Goal: Find specific page/section: Find specific page/section

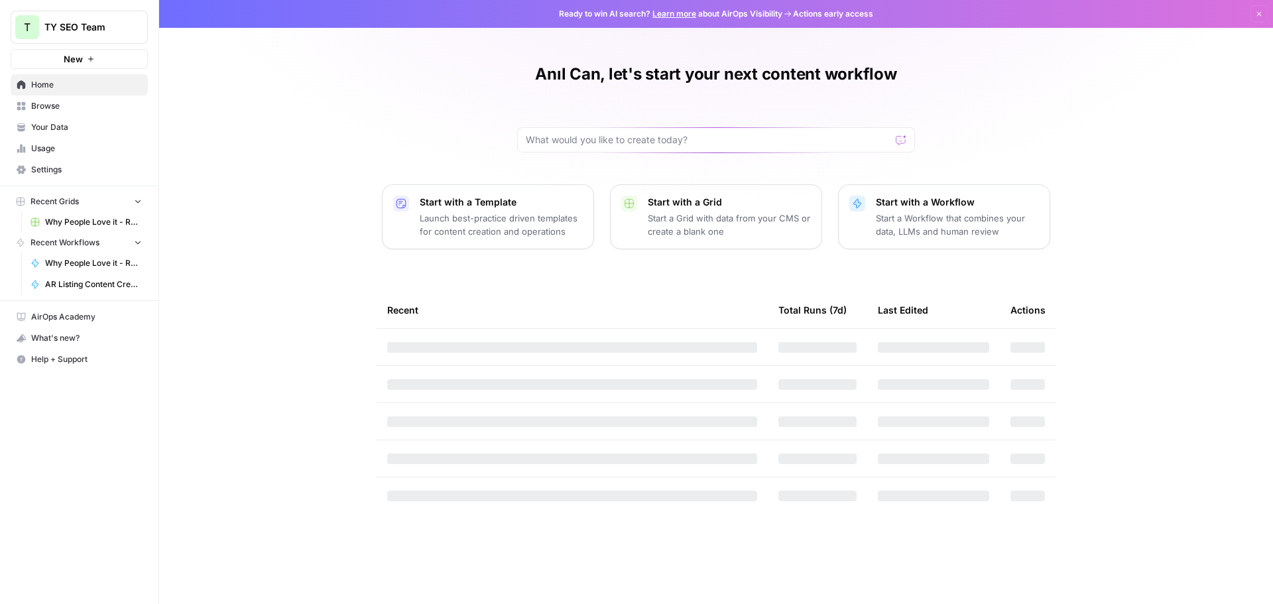
click at [54, 151] on span "Usage" at bounding box center [86, 148] width 111 height 12
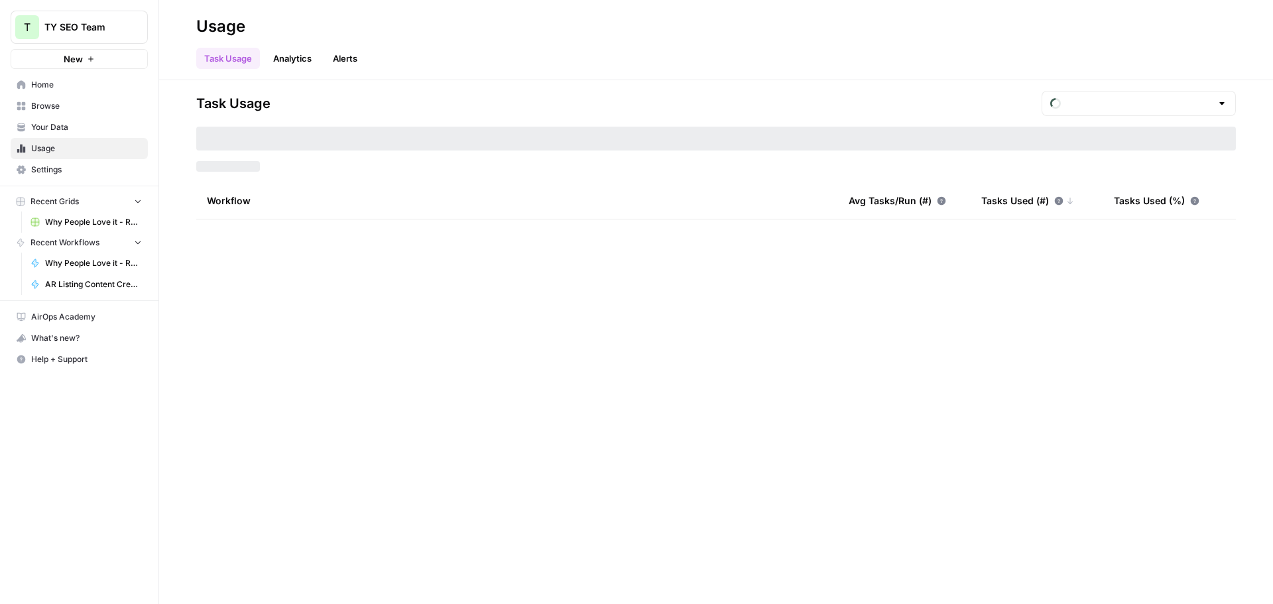
type input "September Tasks"
click at [60, 127] on span "Your Data" at bounding box center [86, 127] width 111 height 12
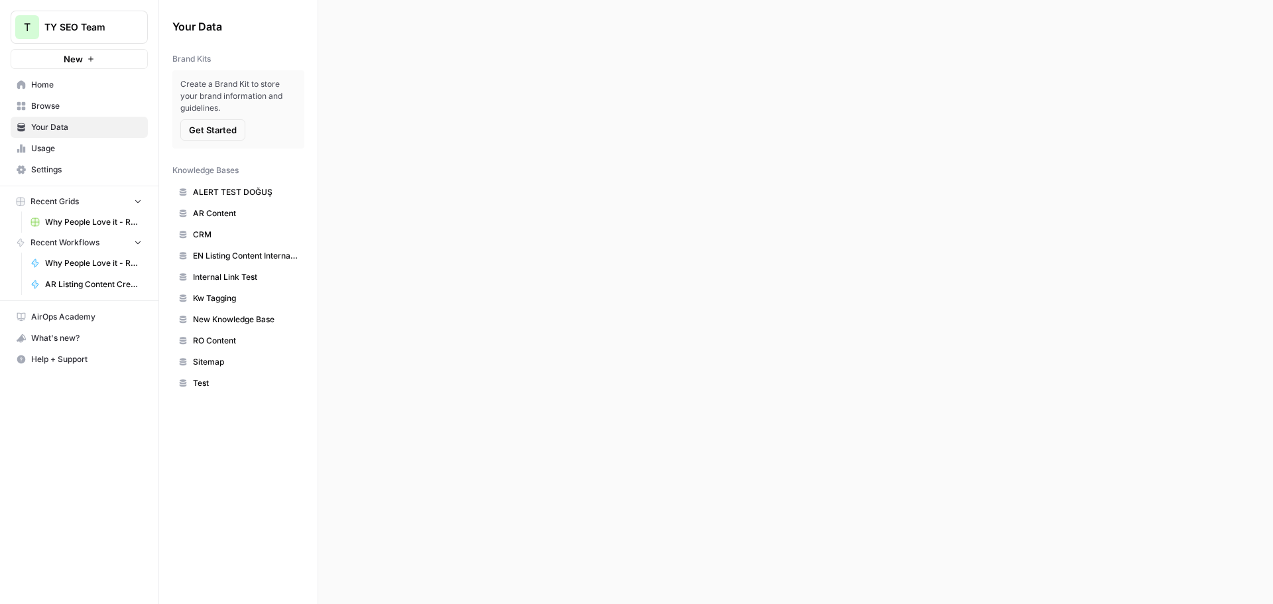
click at [53, 142] on link "Usage" at bounding box center [79, 148] width 137 height 21
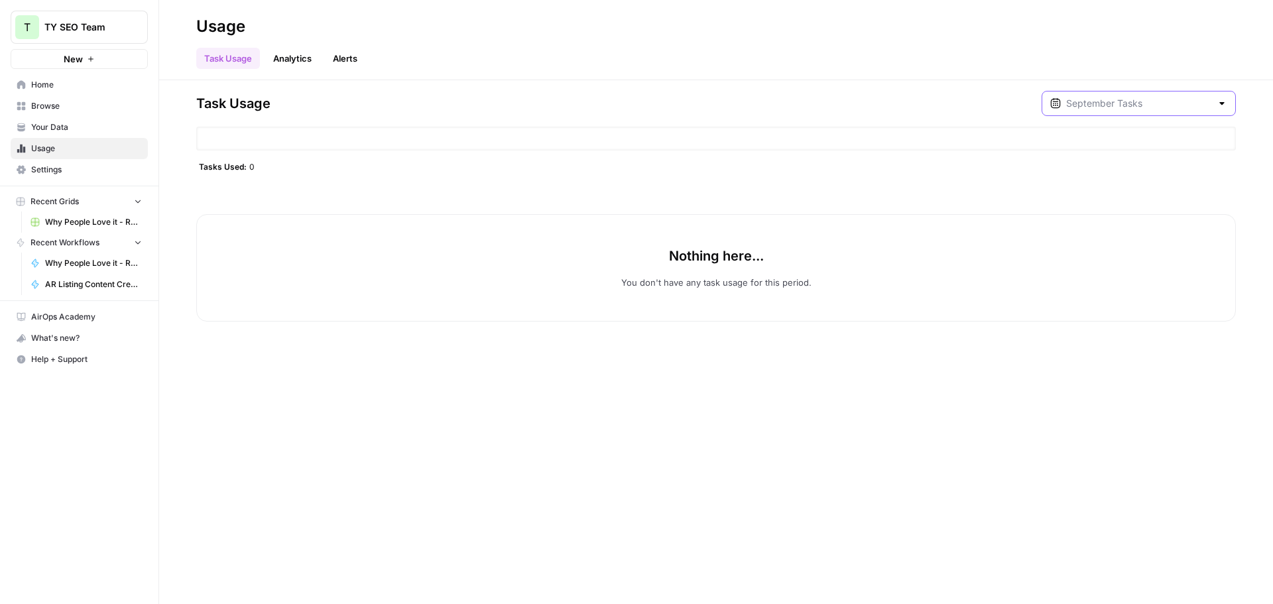
click at [1132, 105] on input "text" at bounding box center [1138, 103] width 145 height 13
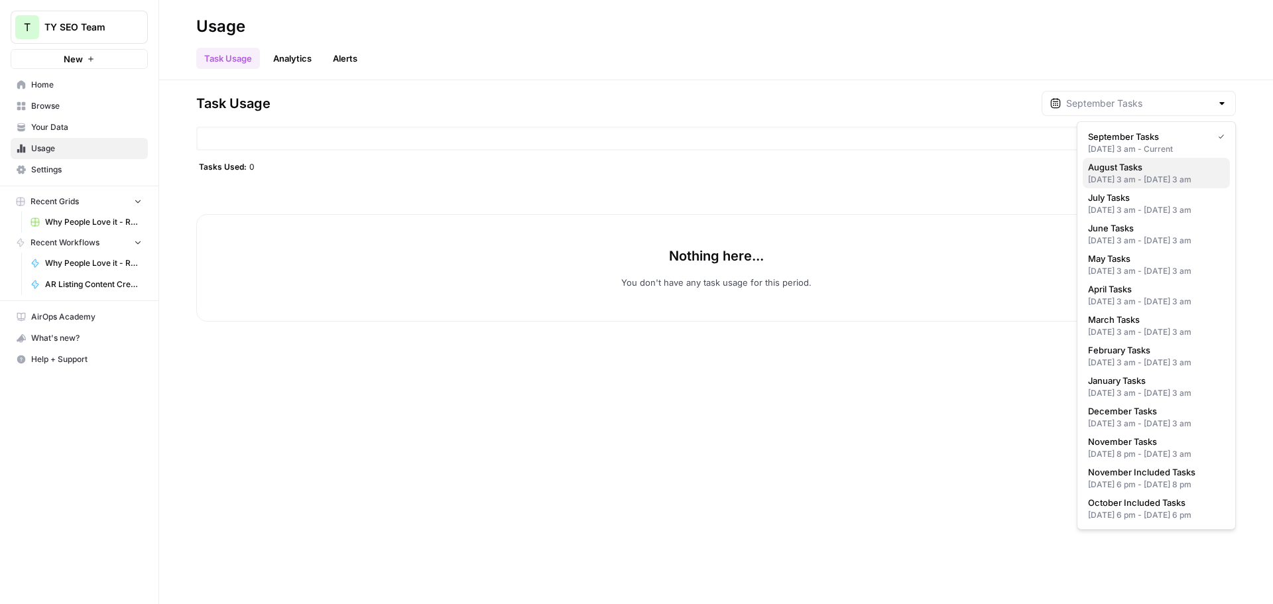
click at [1132, 170] on span "August Tasks" at bounding box center [1153, 166] width 131 height 13
type input "August Tasks"
